Goal: Task Accomplishment & Management: Use online tool/utility

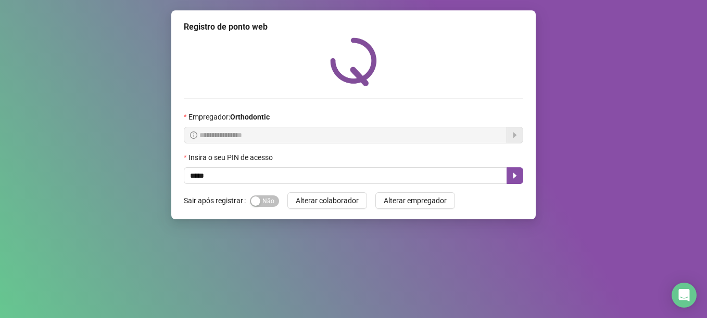
type input "*****"
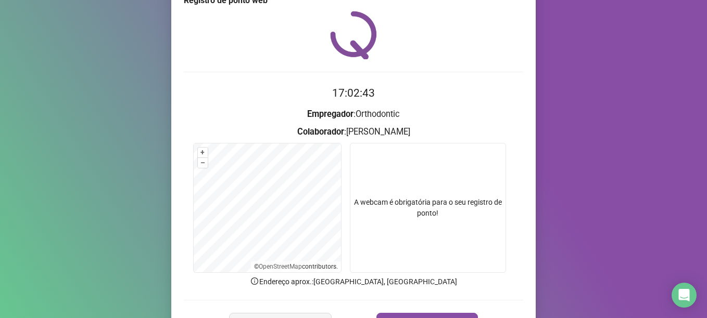
scroll to position [52, 0]
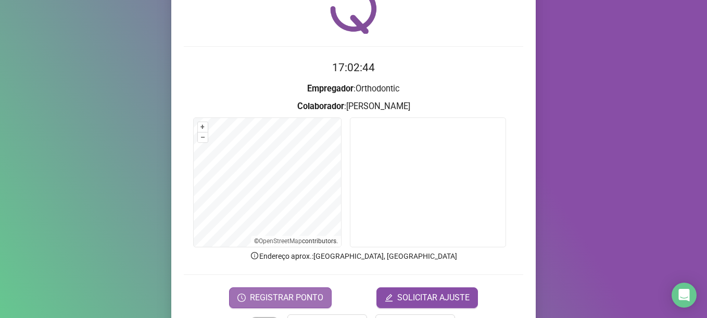
click at [295, 298] on span "REGISTRAR PONTO" at bounding box center [286, 298] width 73 height 12
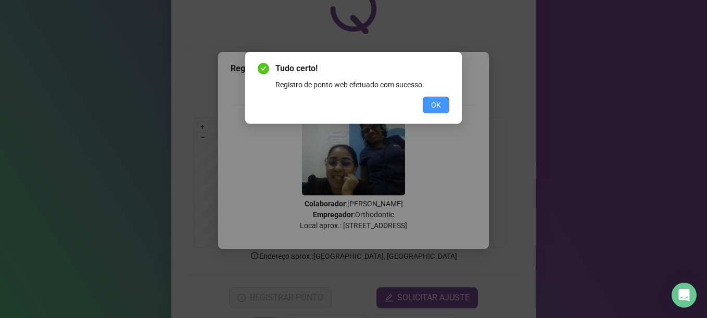
click at [430, 102] on button "OK" at bounding box center [436, 105] width 27 height 17
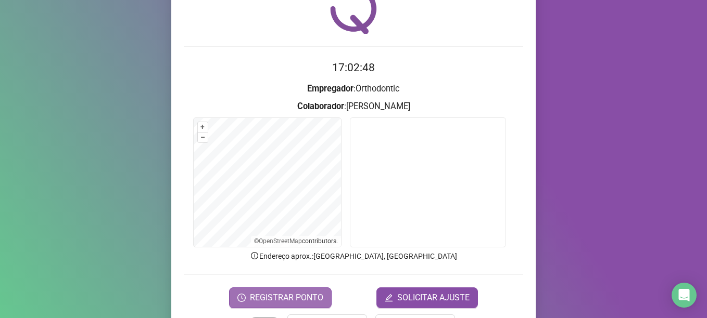
click at [269, 300] on span "REGISTRAR PONTO" at bounding box center [286, 298] width 73 height 12
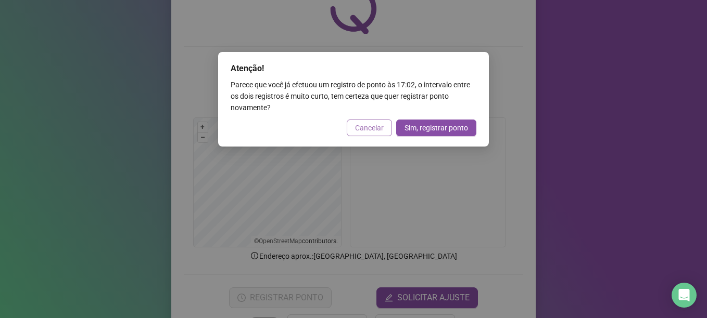
click at [373, 124] on span "Cancelar" at bounding box center [369, 127] width 29 height 11
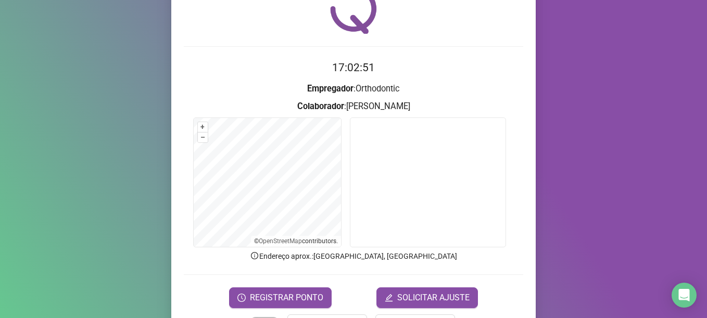
scroll to position [88, 0]
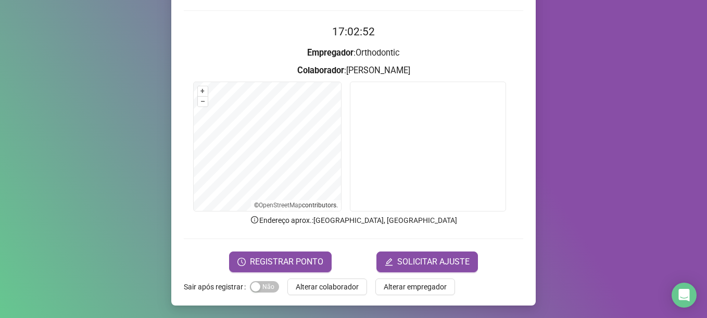
click at [323, 285] on span "Alterar colaborador" at bounding box center [327, 287] width 63 height 11
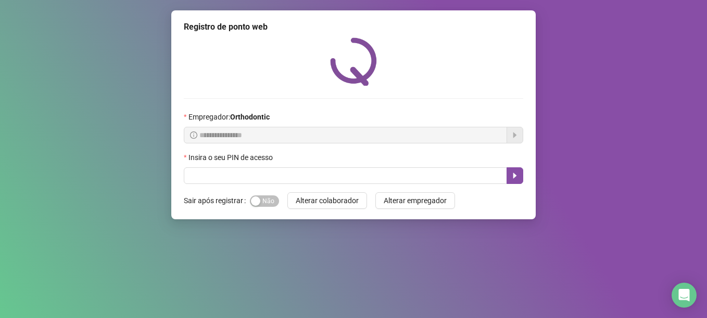
scroll to position [0, 0]
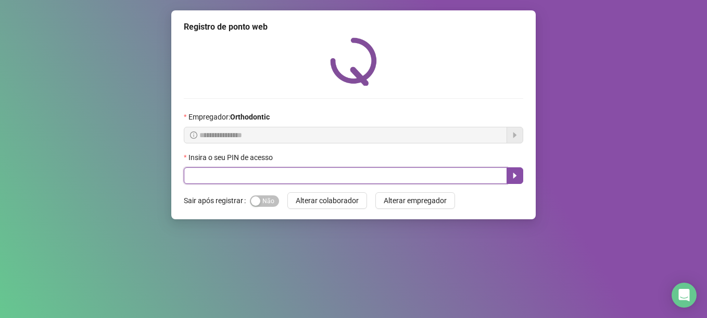
click at [284, 173] on input "text" at bounding box center [345, 176] width 323 height 17
type input "*****"
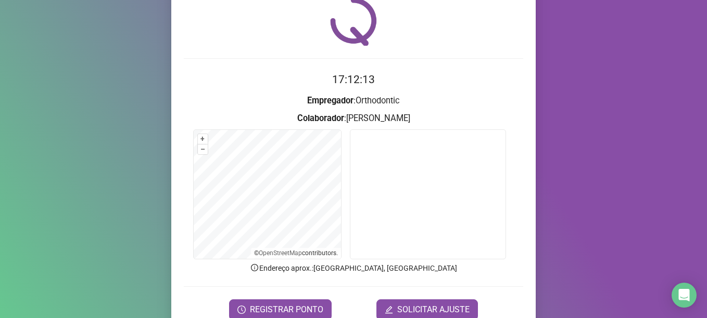
scroll to position [88, 0]
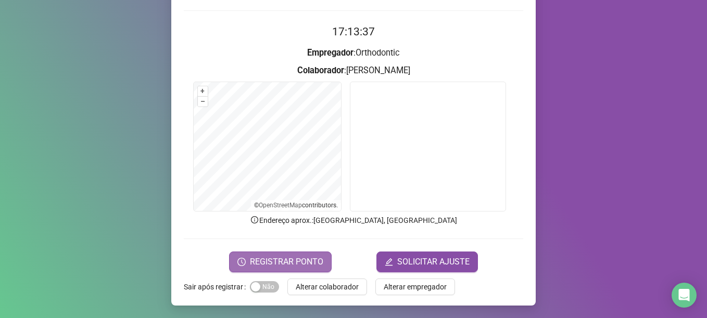
click at [266, 262] on span "REGISTRAR PONTO" at bounding box center [286, 262] width 73 height 12
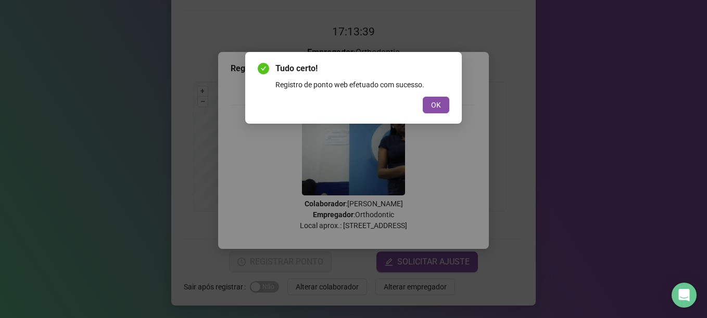
drag, startPoint x: 435, startPoint y: 104, endPoint x: 436, endPoint y: 117, distance: 13.1
click at [436, 105] on span "OK" at bounding box center [436, 104] width 10 height 11
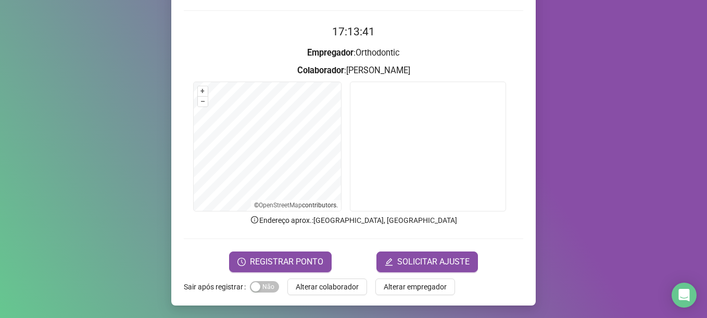
drag, startPoint x: 305, startPoint y: 284, endPoint x: 310, endPoint y: 283, distance: 5.4
click at [309, 283] on span "Alterar colaborador" at bounding box center [327, 287] width 63 height 11
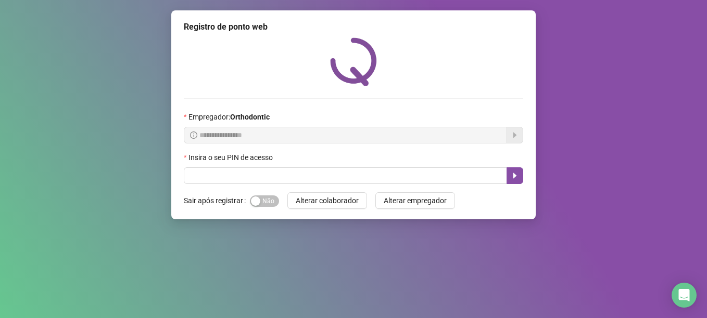
click at [287, 193] on button "Alterar colaborador" at bounding box center [327, 201] width 80 height 17
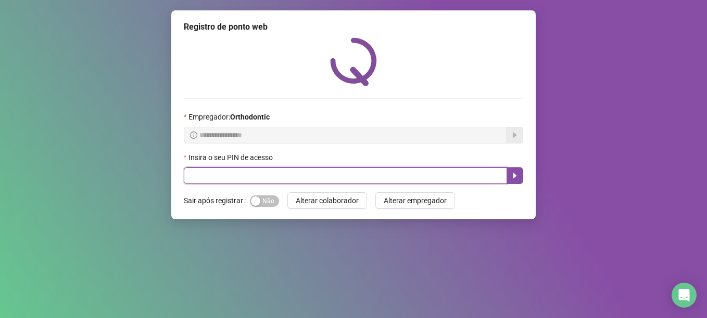
click at [265, 173] on input "text" at bounding box center [345, 176] width 323 height 17
type input "*****"
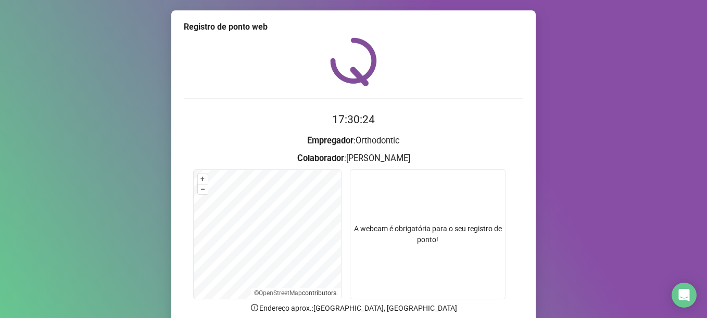
scroll to position [52, 0]
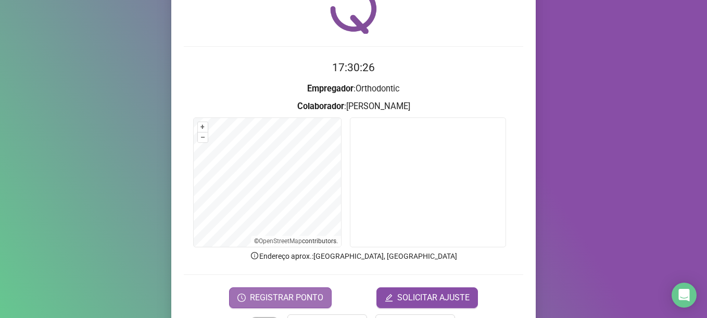
click at [275, 292] on span "REGISTRAR PONTO" at bounding box center [286, 298] width 73 height 12
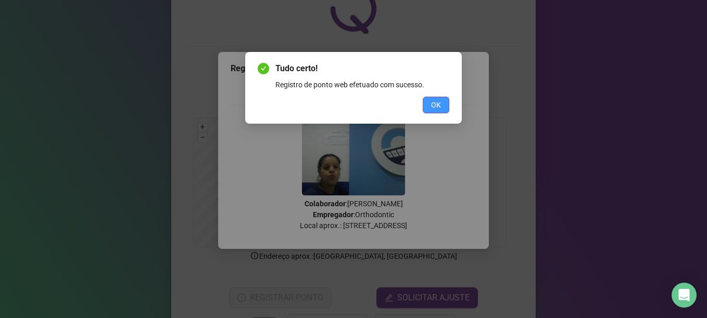
click at [439, 97] on button "OK" at bounding box center [436, 105] width 27 height 17
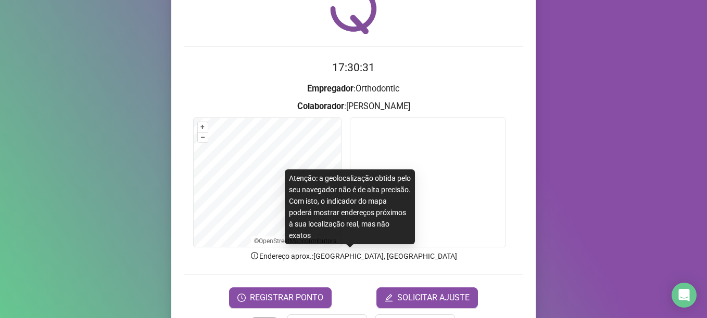
scroll to position [88, 0]
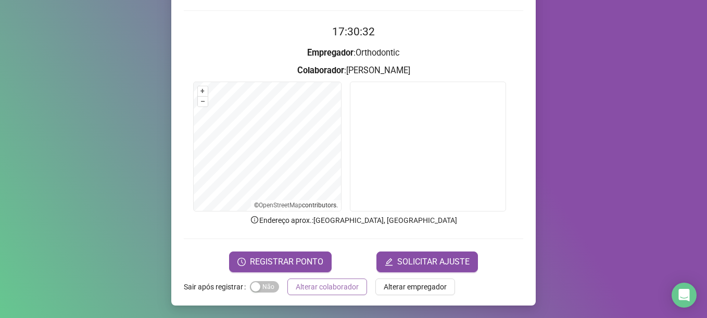
click at [323, 283] on span "Alterar colaborador" at bounding box center [327, 287] width 63 height 11
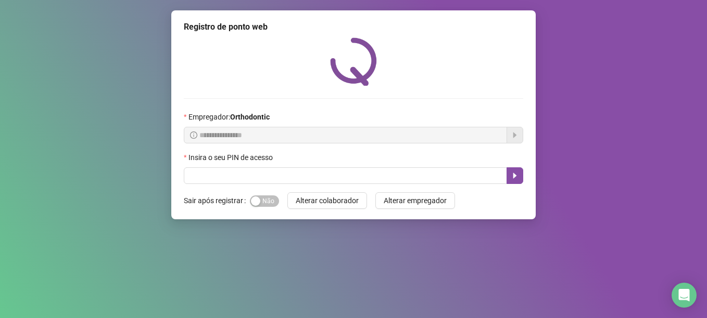
scroll to position [0, 0]
click at [287, 193] on button "Alterar colaborador" at bounding box center [327, 201] width 80 height 17
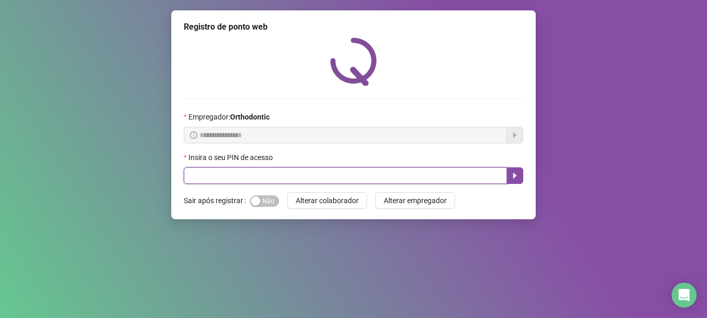
click at [327, 181] on input "text" at bounding box center [345, 176] width 323 height 17
type input "*****"
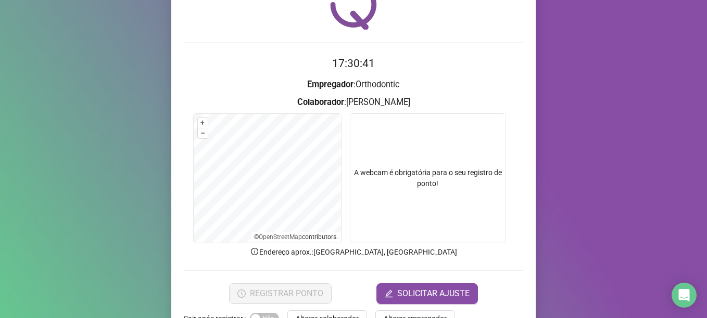
scroll to position [88, 0]
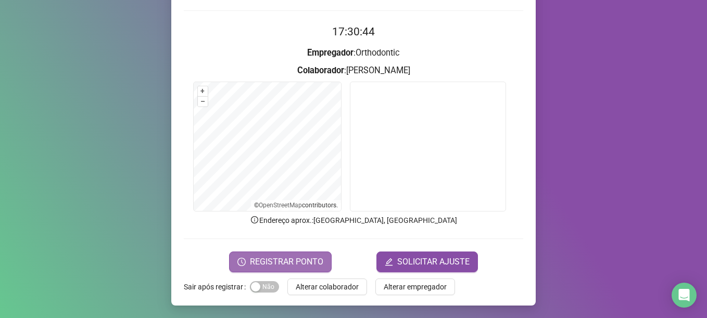
click at [290, 253] on button "REGISTRAR PONTO" at bounding box center [280, 262] width 103 height 21
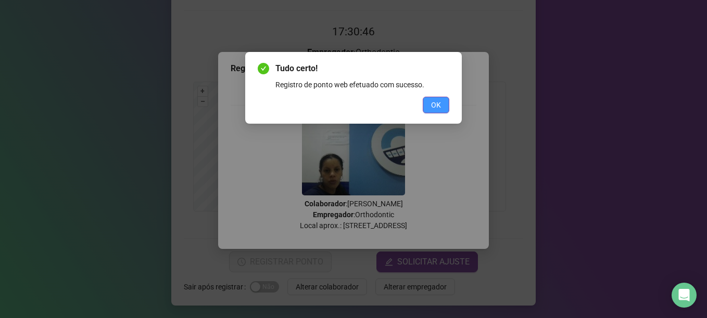
click at [436, 100] on span "OK" at bounding box center [436, 104] width 10 height 11
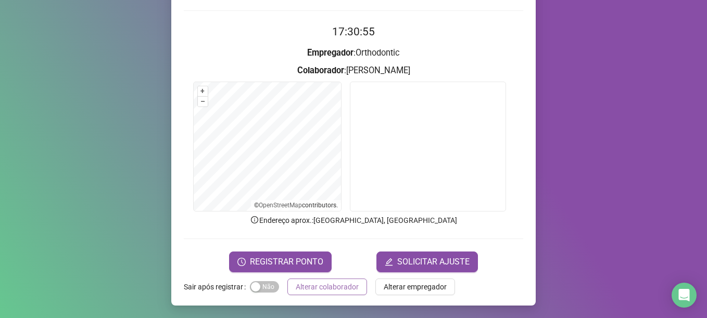
click at [321, 284] on span "Alterar colaborador" at bounding box center [327, 287] width 63 height 11
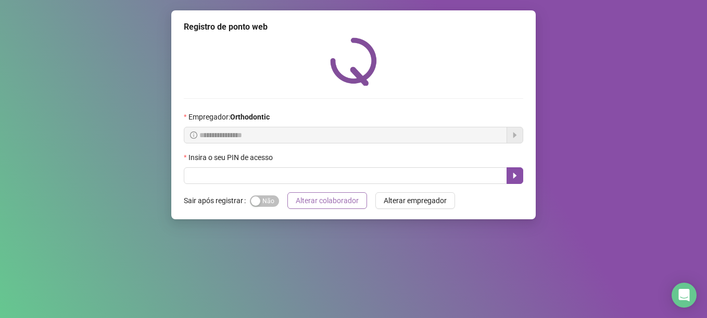
scroll to position [0, 0]
